Goal: Transaction & Acquisition: Purchase product/service

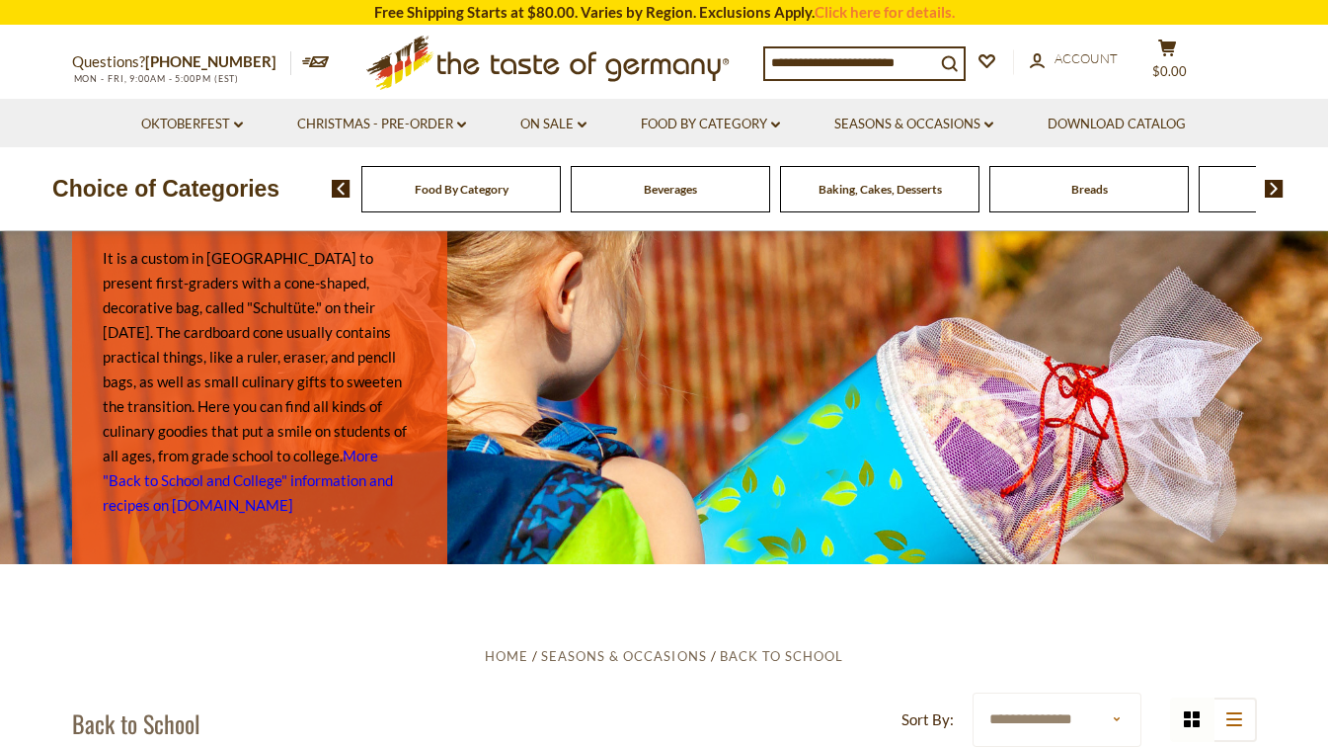
click at [1275, 178] on div "Food By Category [GEOGRAPHIC_DATA] Baking, Cakes, Desserts Breads Candy Cereal …" at bounding box center [830, 188] width 997 height 47
click at [1272, 186] on img at bounding box center [1274, 189] width 19 height 18
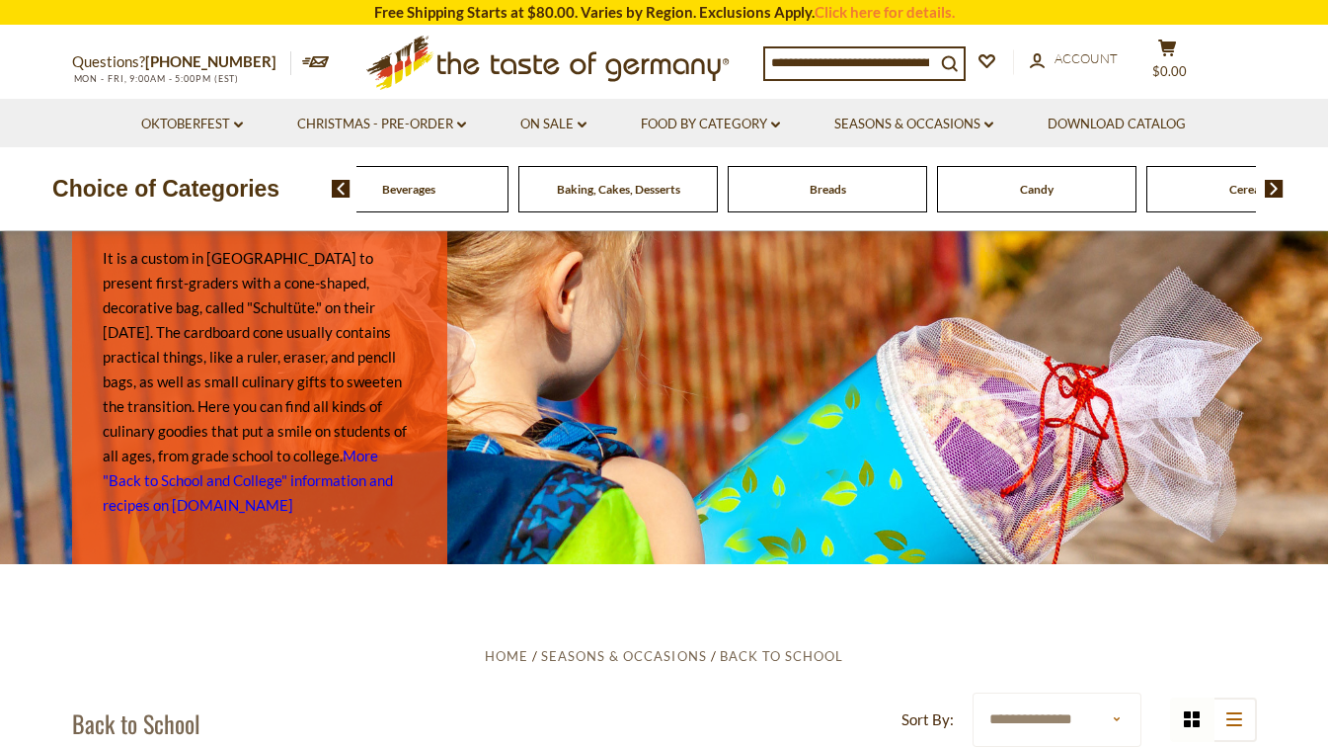
click at [1272, 186] on img at bounding box center [1274, 189] width 19 height 18
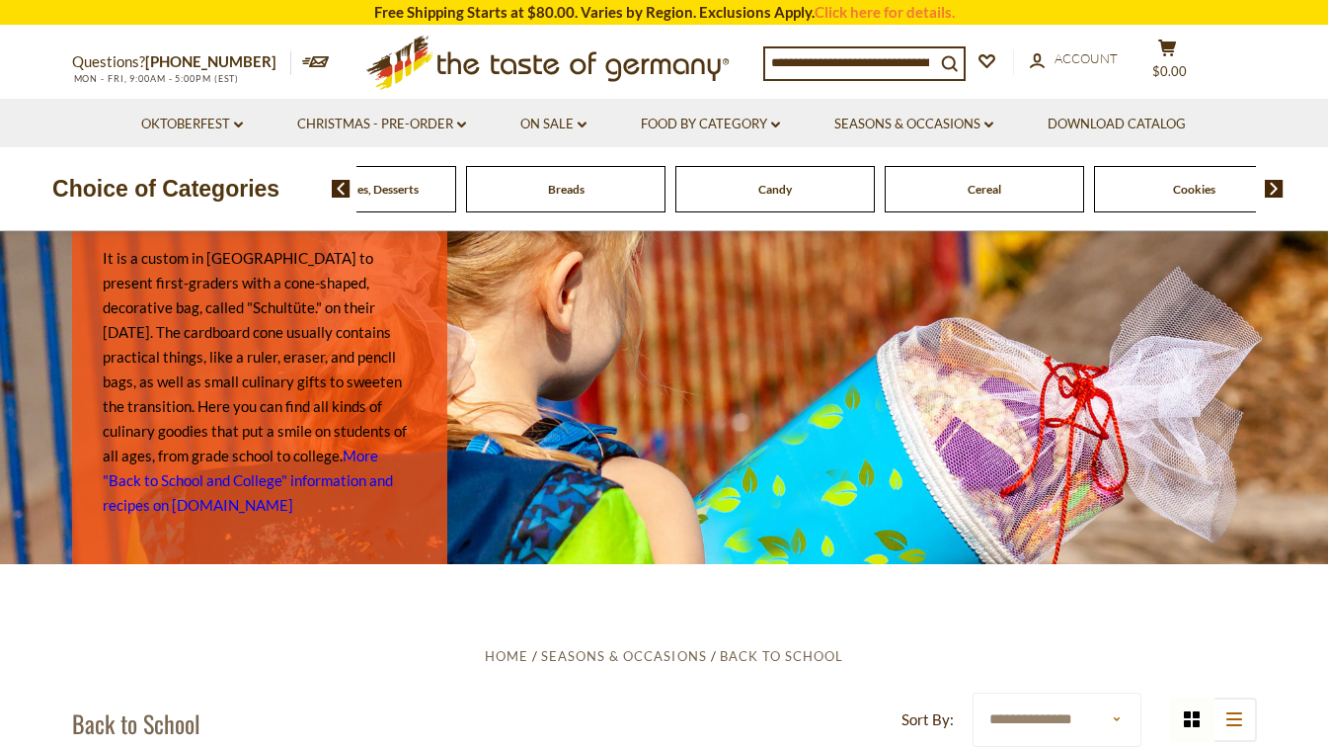
click at [1197, 188] on span "Cookies" at bounding box center [1194, 189] width 42 height 15
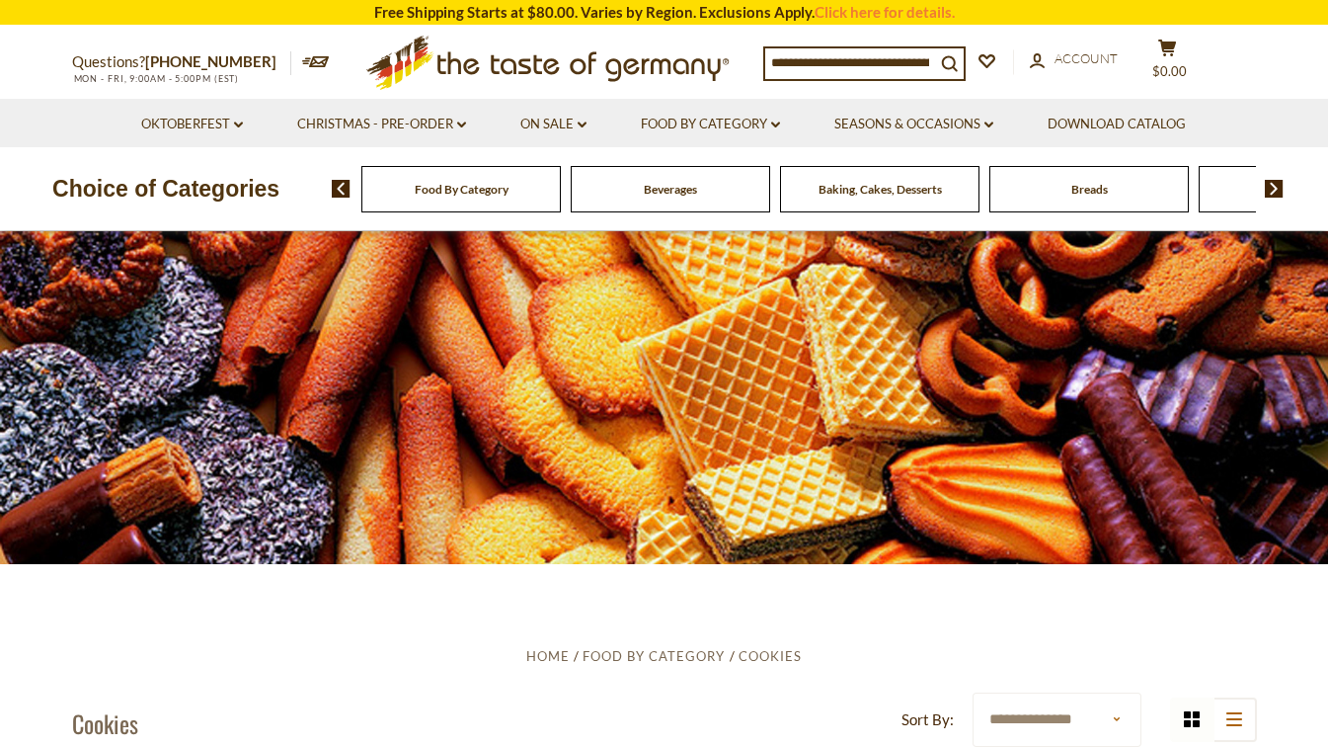
click at [1272, 183] on img at bounding box center [1274, 189] width 19 height 18
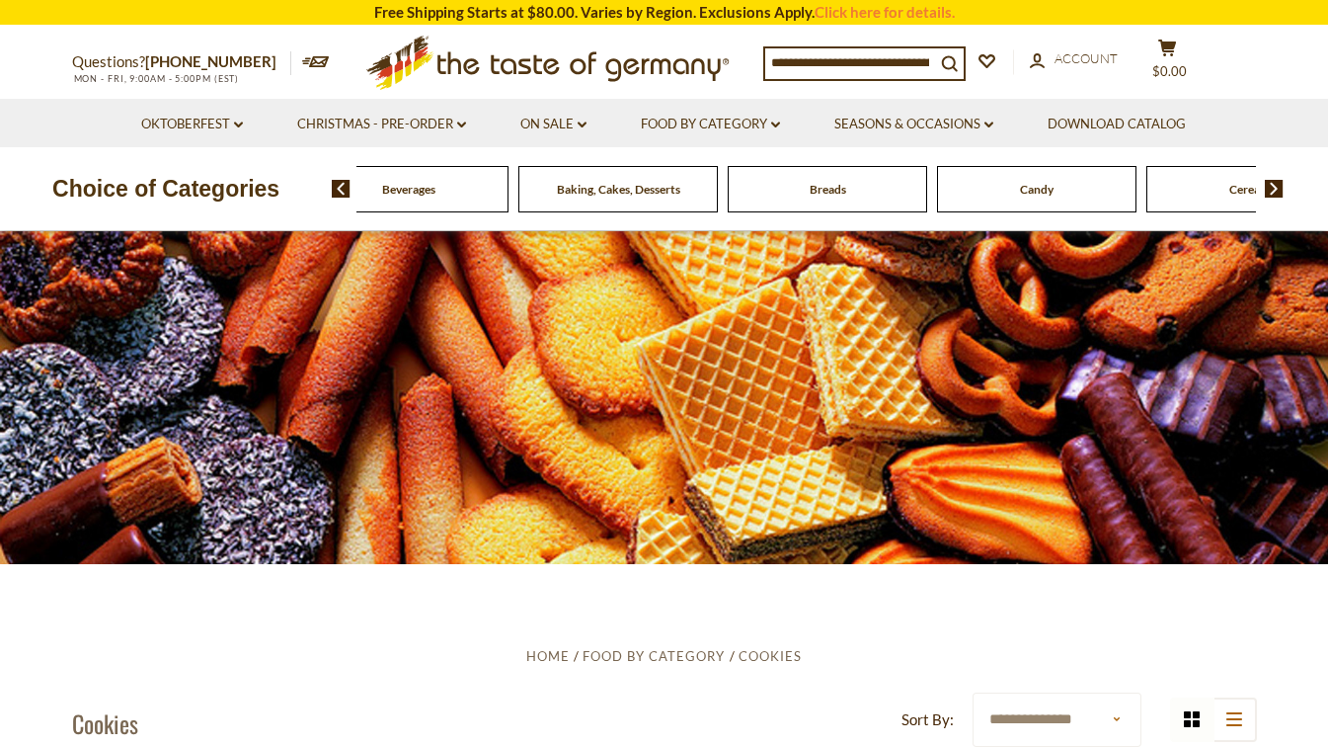
click at [1275, 182] on img at bounding box center [1274, 189] width 19 height 18
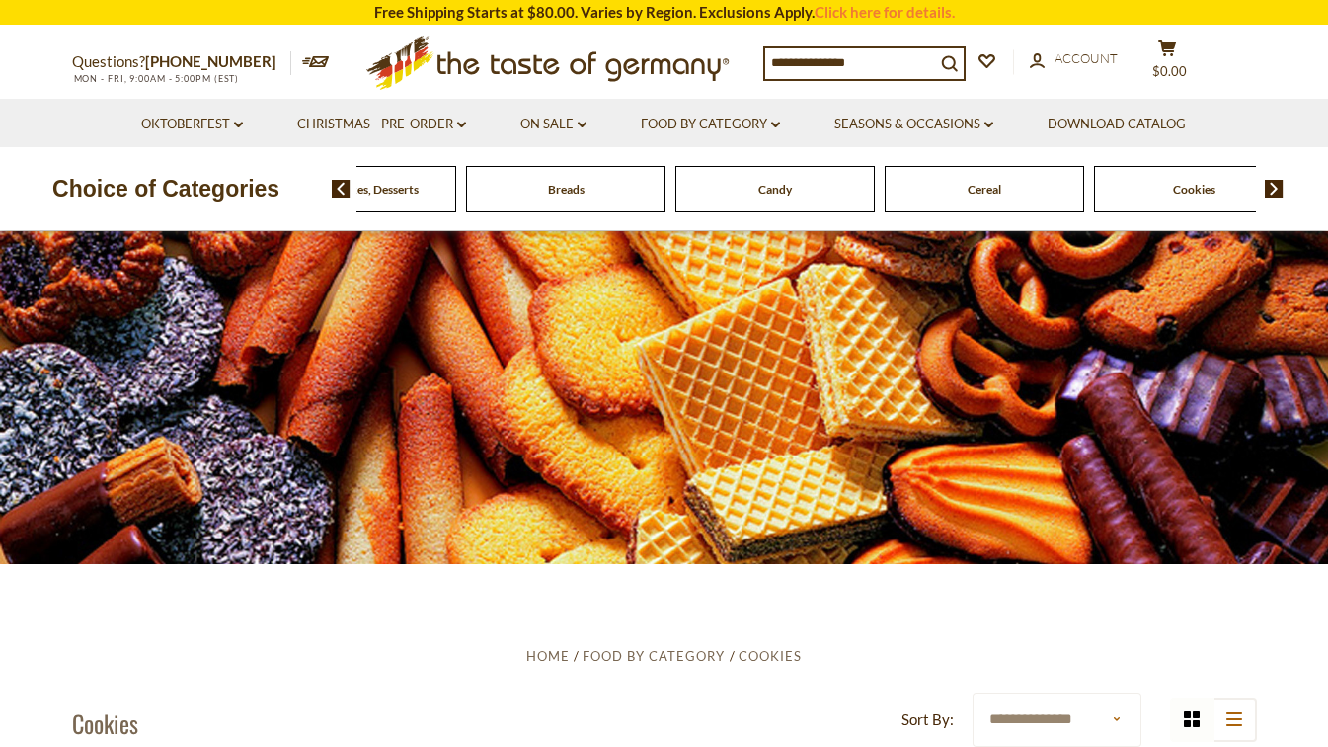
click at [1205, 190] on span "Cookies" at bounding box center [1194, 189] width 42 height 15
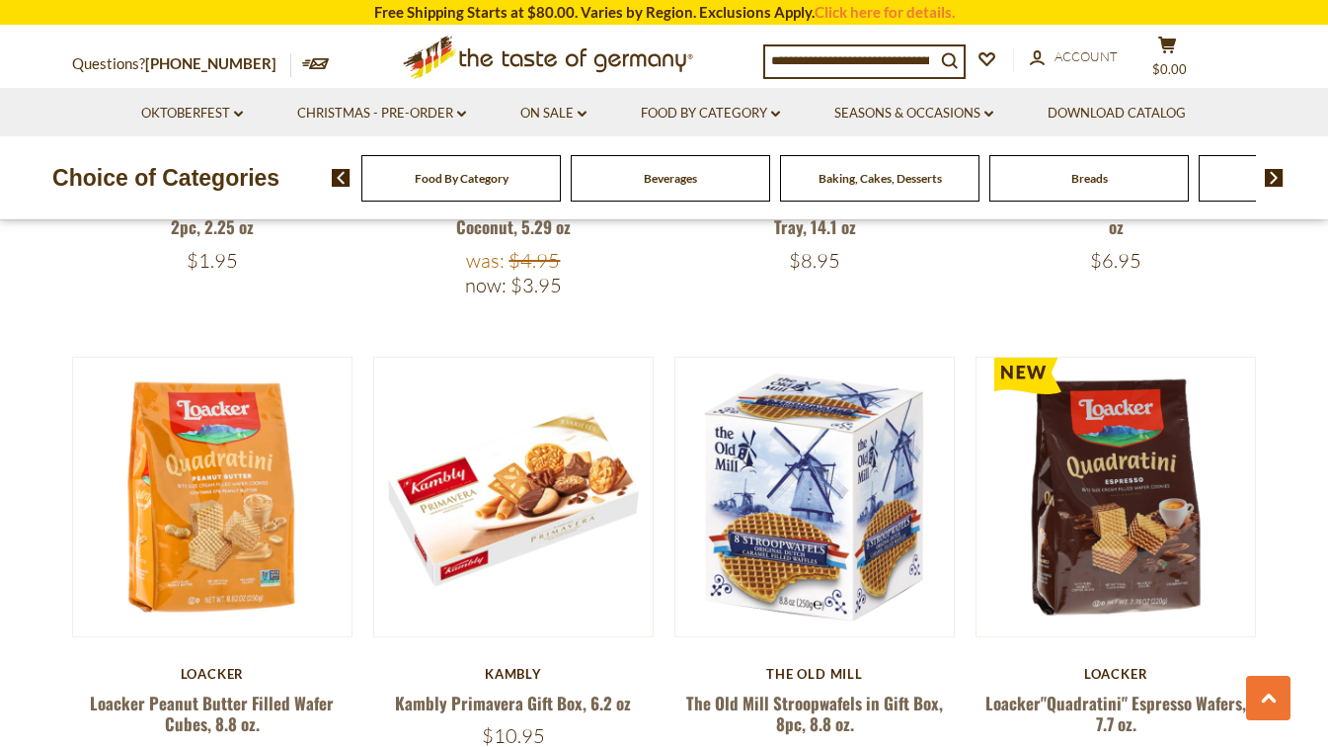
scroll to position [1468, 0]
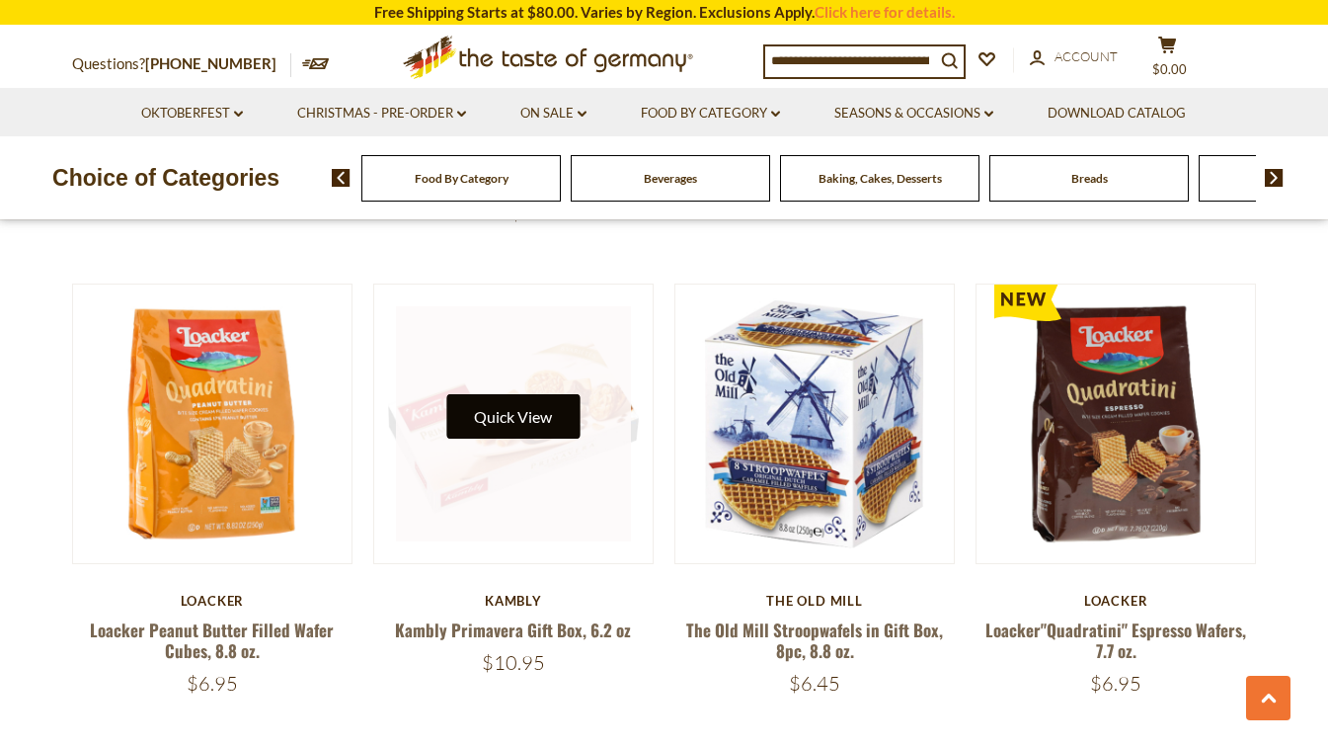
click at [522, 418] on button "Quick View" at bounding box center [512, 416] width 133 height 44
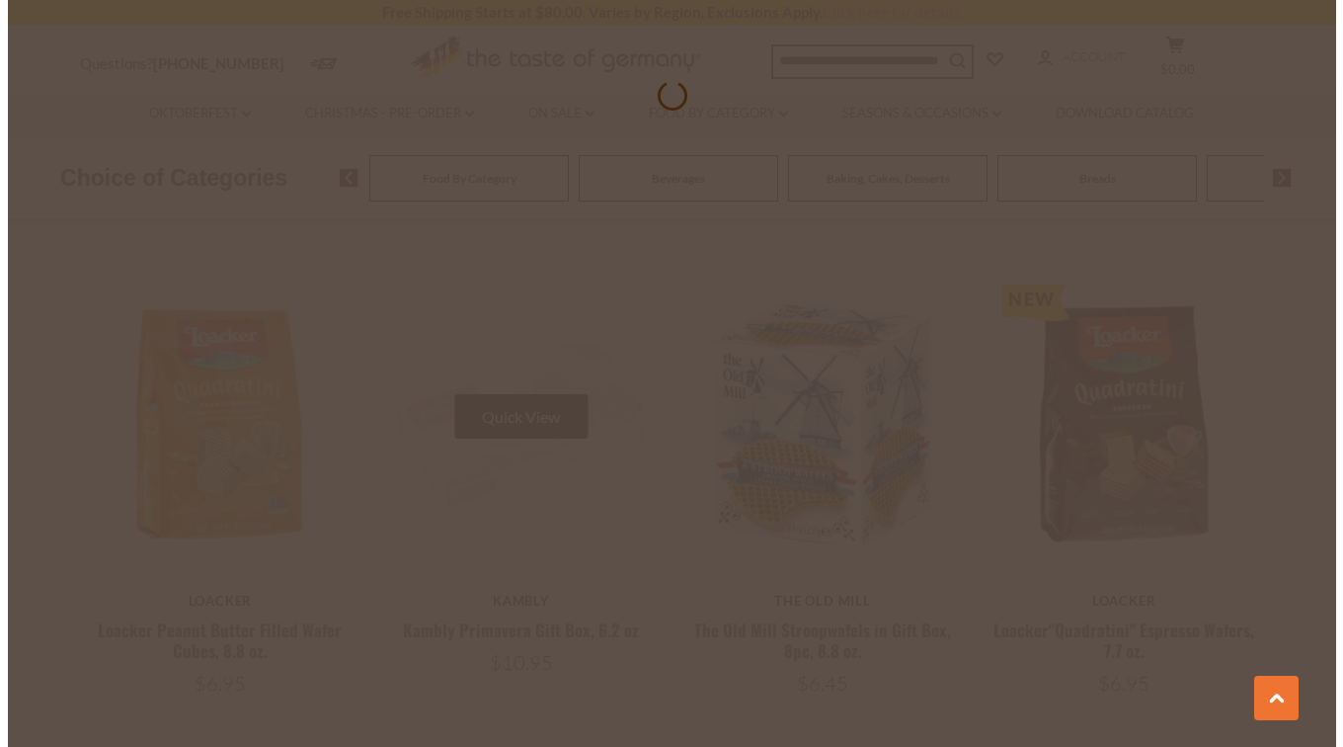
scroll to position [1472, 0]
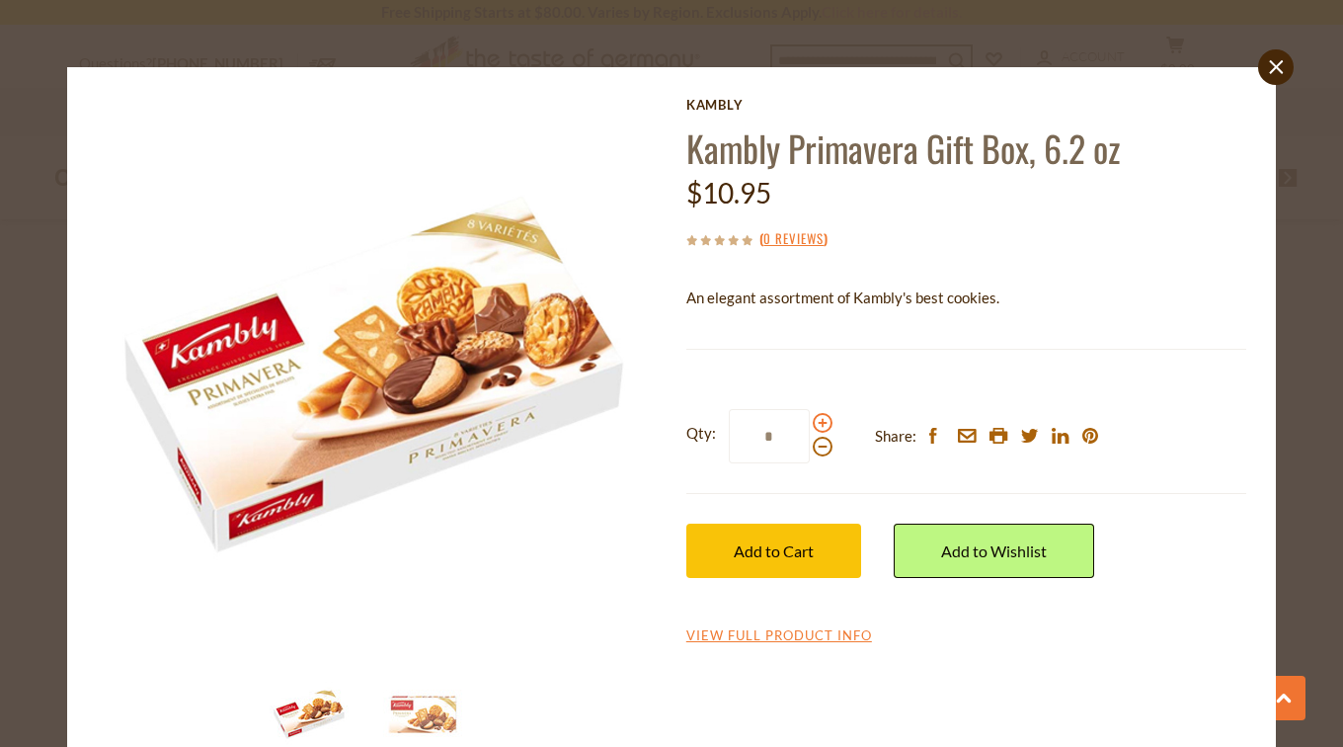
click at [813, 417] on span at bounding box center [823, 423] width 20 height 20
click at [810, 417] on input "*" at bounding box center [769, 436] width 81 height 54
click at [813, 417] on span at bounding box center [823, 423] width 20 height 20
click at [810, 417] on input "*" at bounding box center [769, 436] width 81 height 54
click at [813, 417] on span at bounding box center [823, 423] width 20 height 20
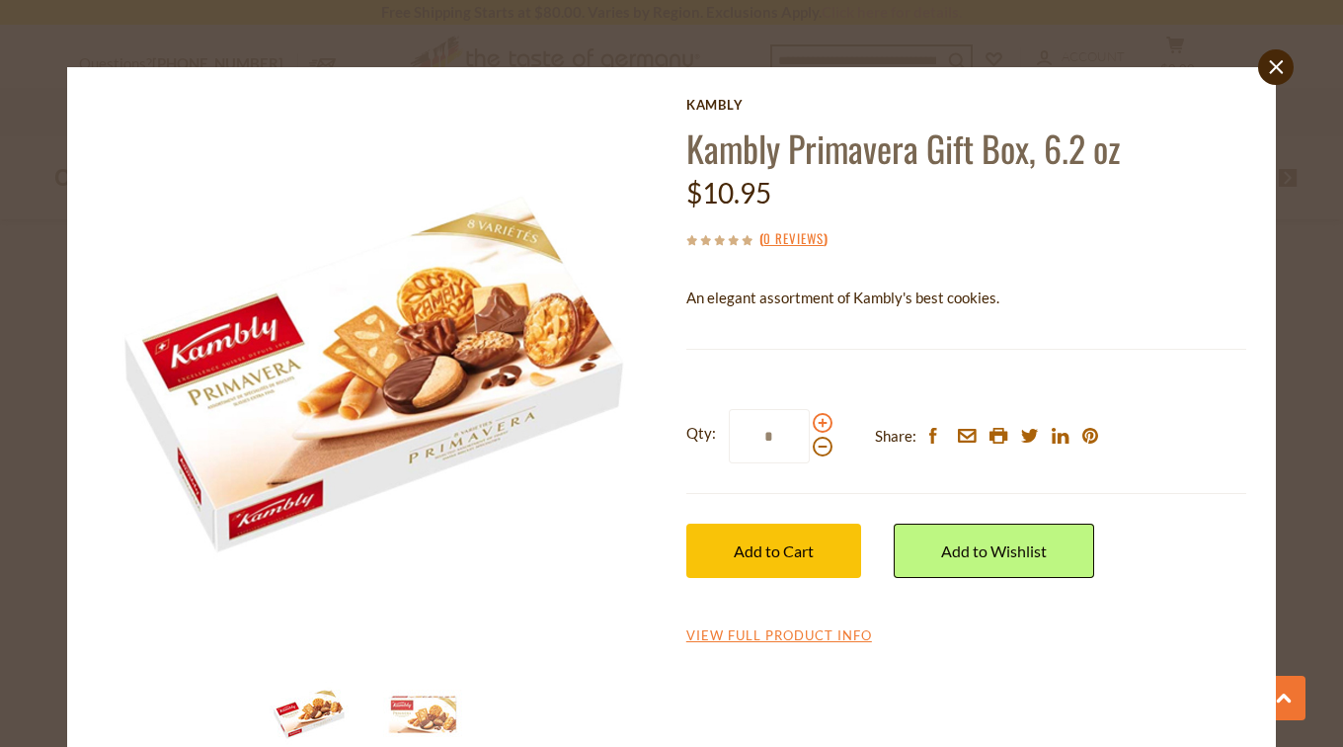
click at [810, 417] on input "*" at bounding box center [769, 436] width 81 height 54
type input "*"
click at [790, 542] on span "Add to Cart" at bounding box center [774, 550] width 80 height 19
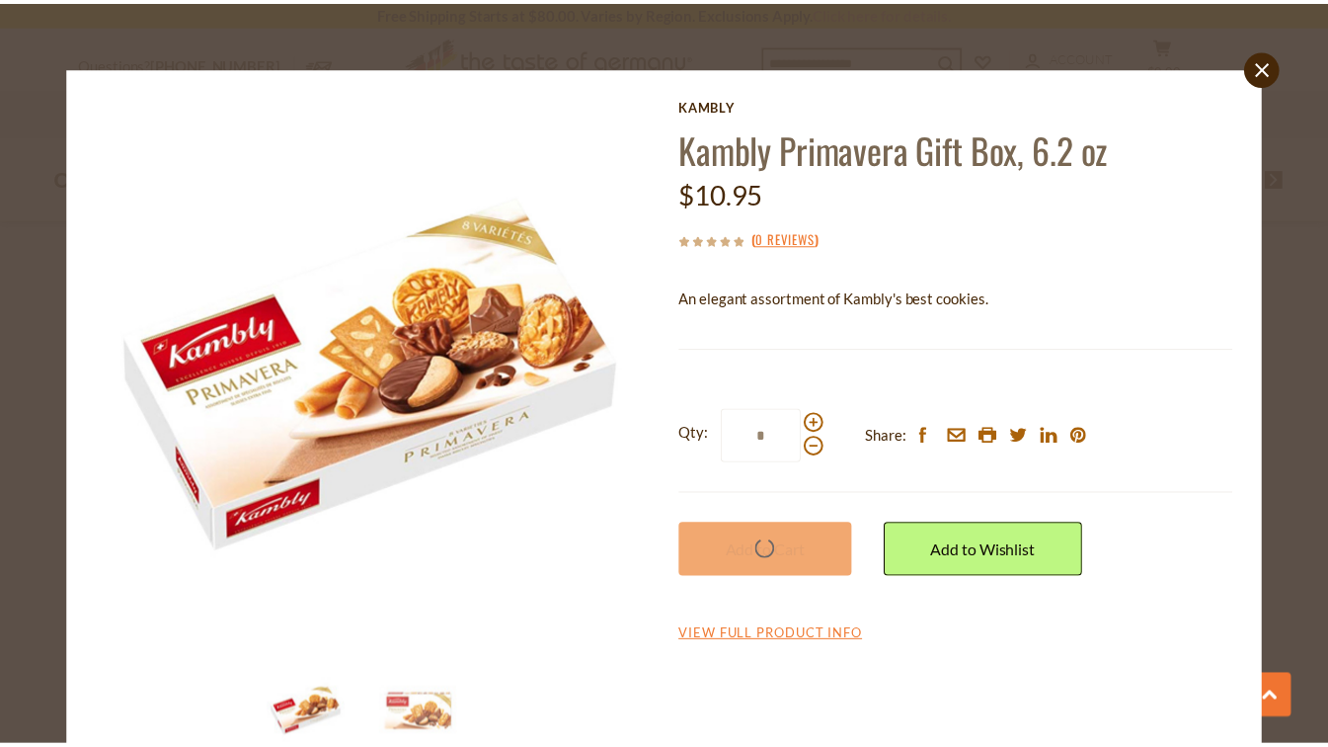
scroll to position [1468, 0]
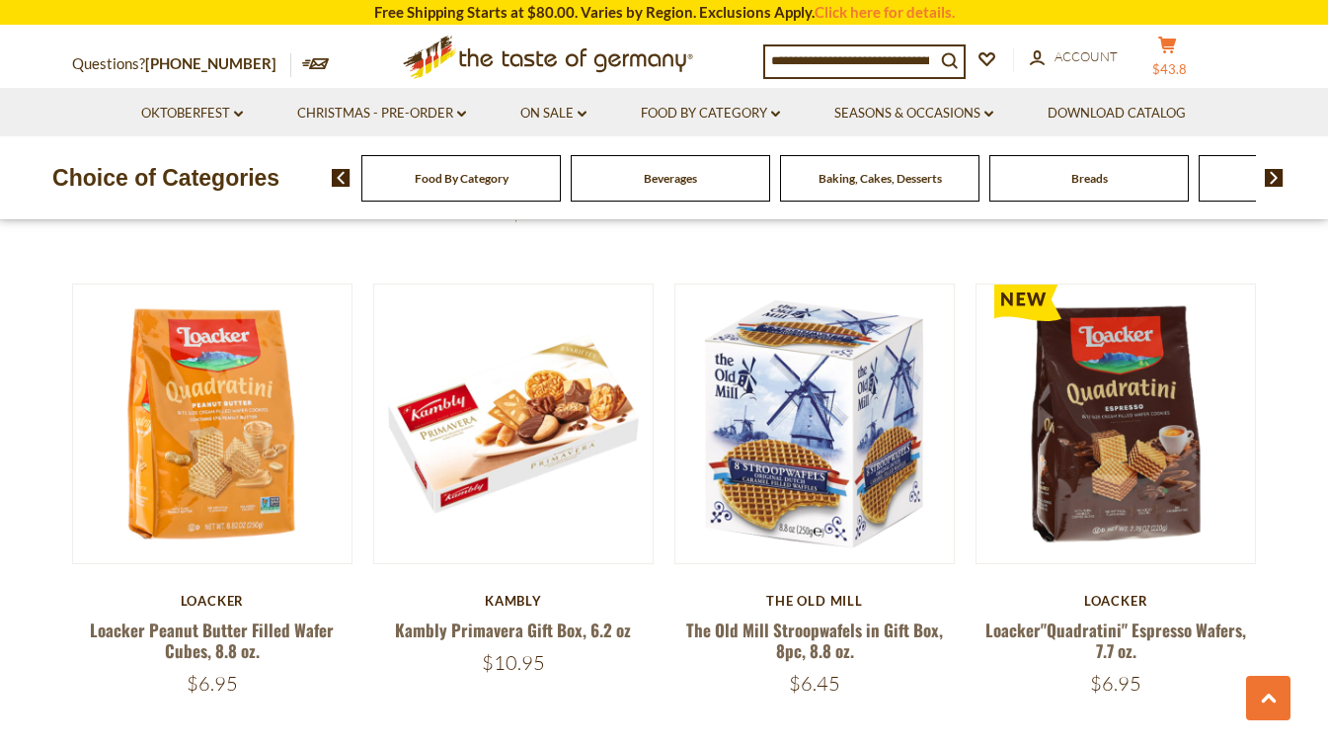
click at [1158, 52] on icon at bounding box center [1167, 45] width 18 height 17
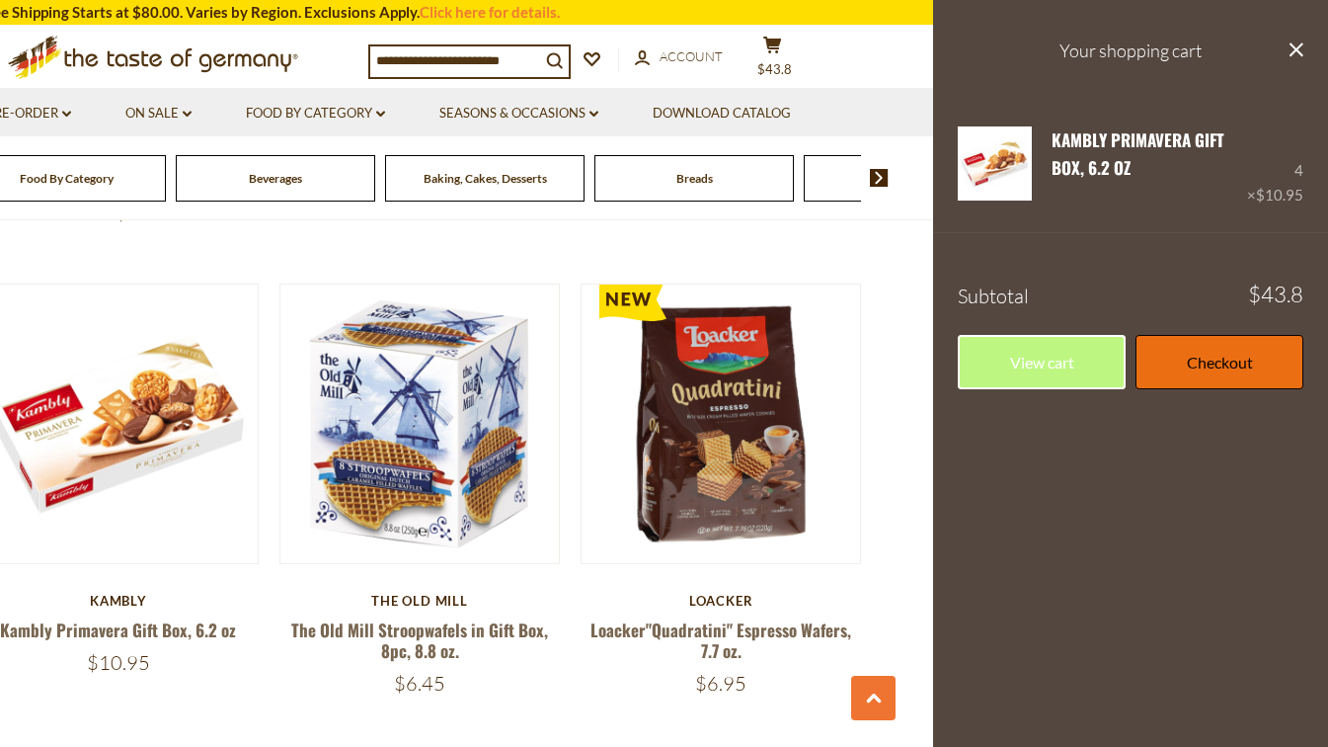
click at [1204, 365] on link "Checkout" at bounding box center [1220, 362] width 168 height 54
